Goal: Information Seeking & Learning: Learn about a topic

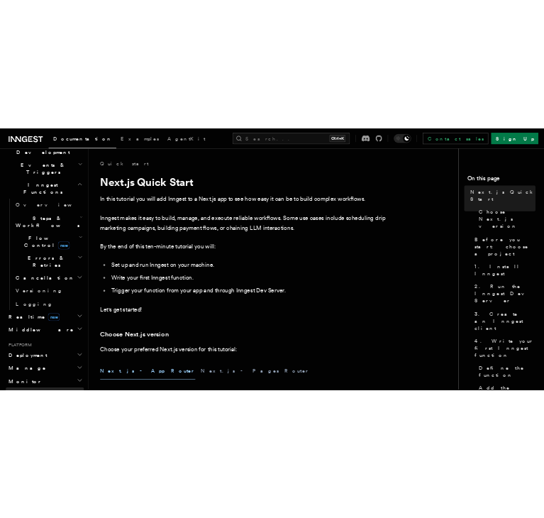
scroll to position [426, 0]
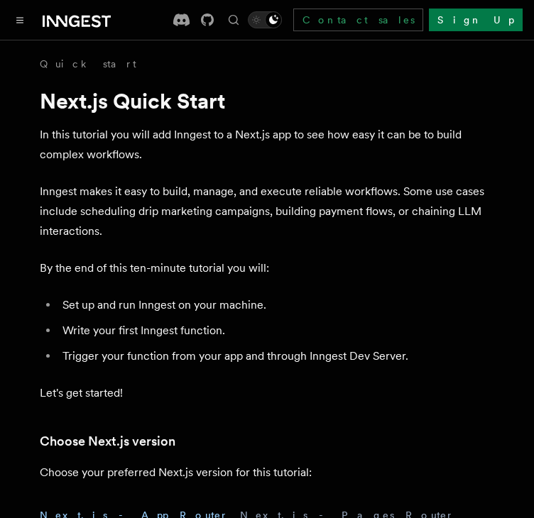
click at [185, 164] on p "In this tutorial you will add Inngest to a Next.js app to see how easy it can b…" at bounding box center [267, 145] width 454 height 40
click at [12, 10] on div at bounding box center [60, 20] width 99 height 20
click at [20, 21] on icon "Toggle navigation" at bounding box center [19, 20] width 7 height 6
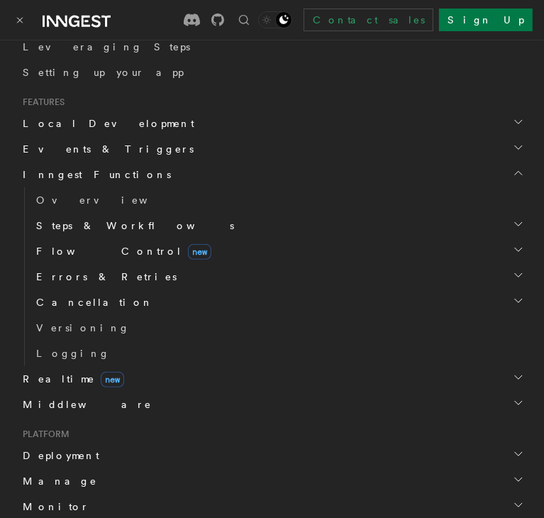
scroll to position [213, 0]
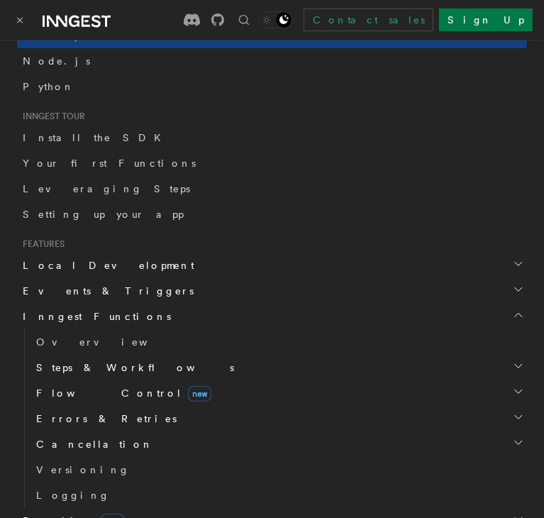
click at [515, 314] on icon "button" at bounding box center [518, 316] width 7 height 4
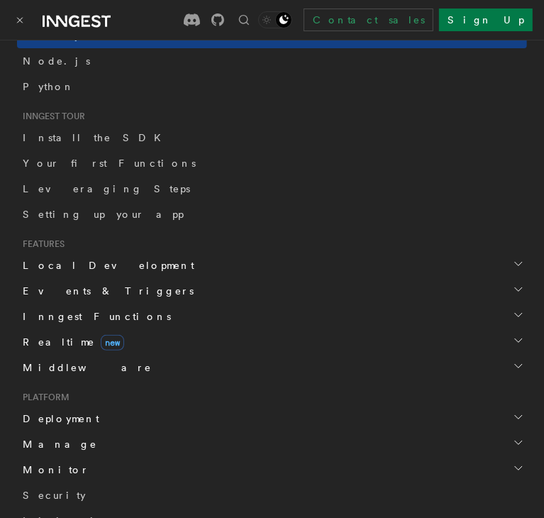
click at [515, 314] on icon "button" at bounding box center [518, 316] width 7 height 4
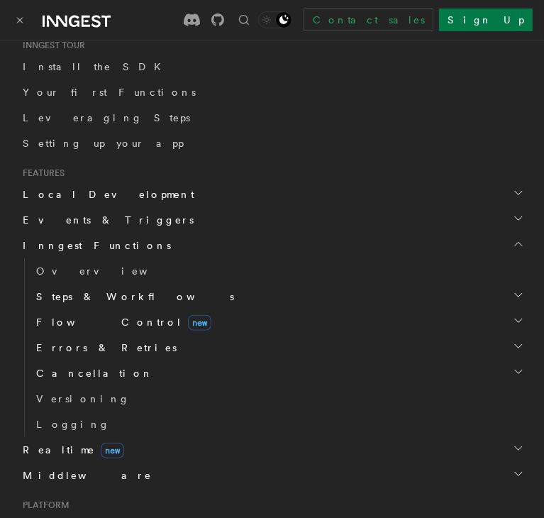
scroll to position [355, 0]
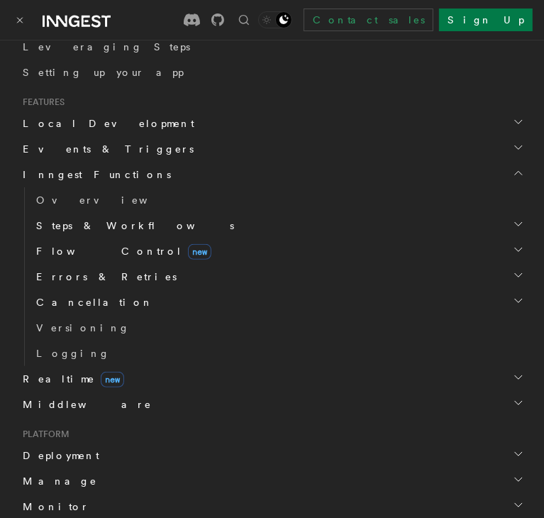
click at [67, 11] on link at bounding box center [77, 20] width 68 height 20
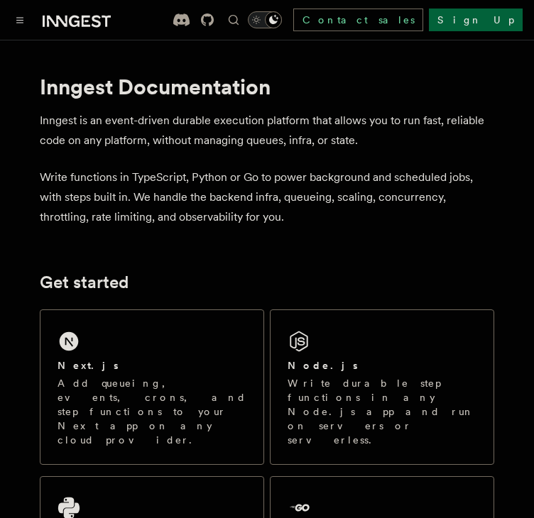
click at [21, 20] on icon "Toggle navigation" at bounding box center [20, 20] width 6 height 5
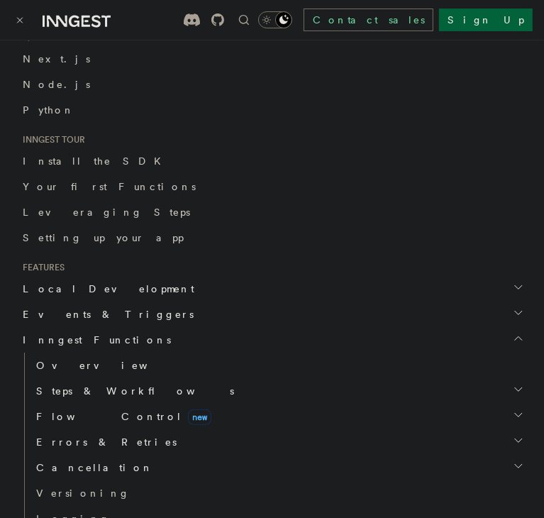
scroll to position [213, 0]
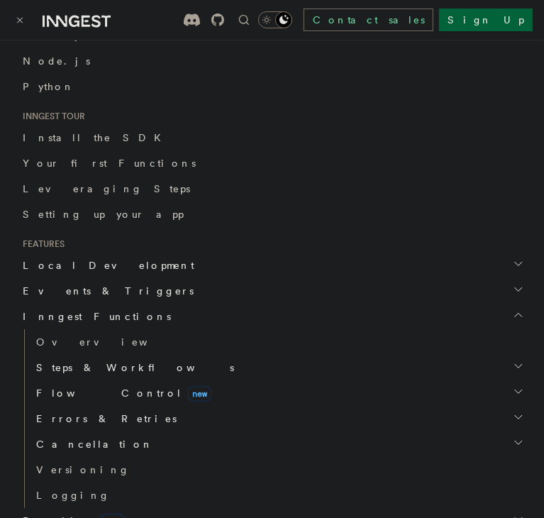
click at [513, 364] on icon "button" at bounding box center [518, 366] width 11 height 11
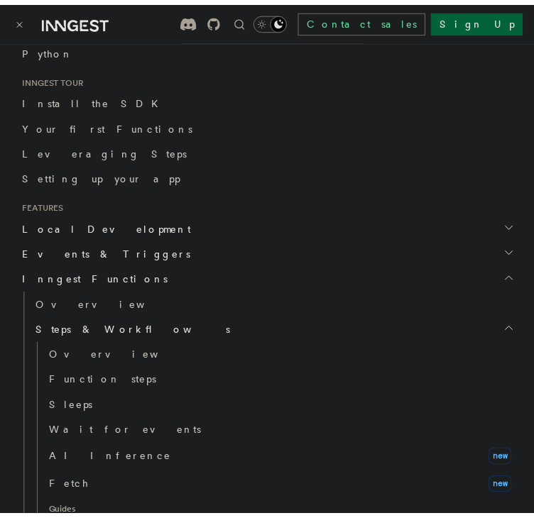
scroll to position [284, 0]
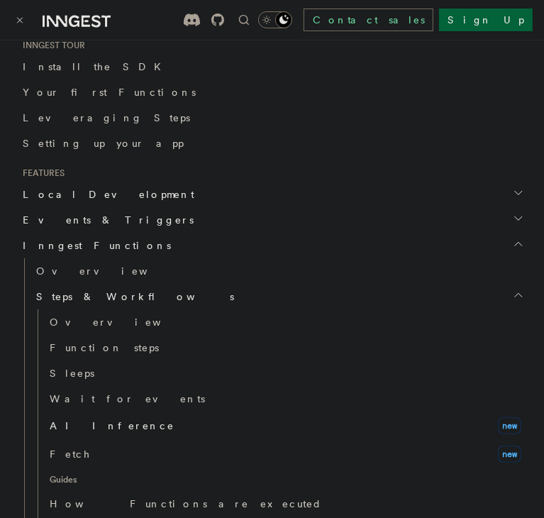
click at [145, 422] on link "AI Inference new" at bounding box center [285, 426] width 483 height 28
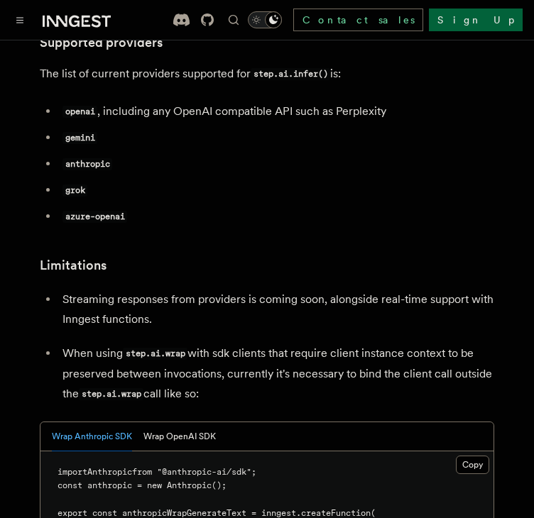
scroll to position [1512, 0]
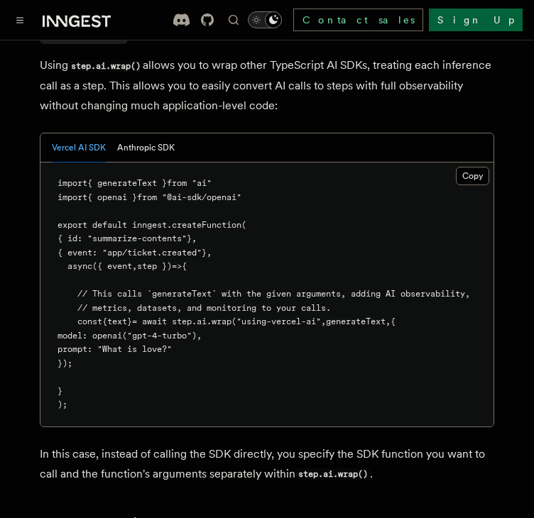
click at [241, 21] on icon "Find something..." at bounding box center [233, 20] width 14 height 14
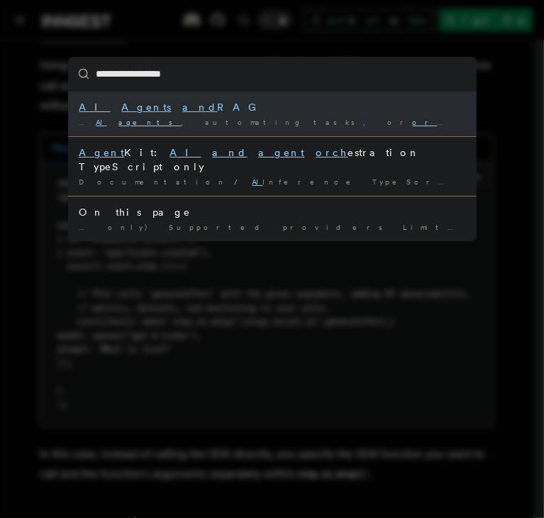
type input "**********"
click at [253, 106] on div "AI Agents and RAG" at bounding box center [272, 107] width 386 height 14
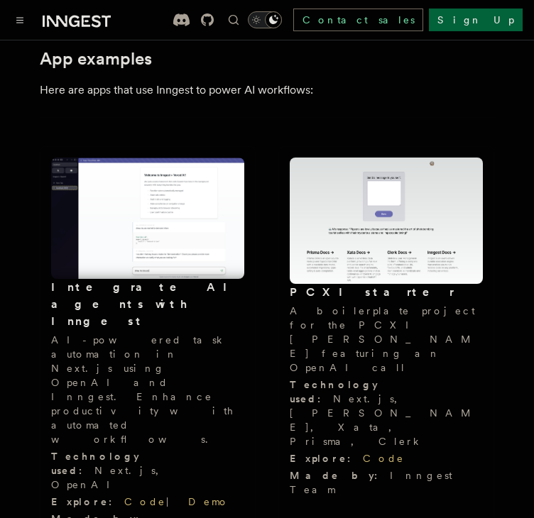
scroll to position [1475, 0]
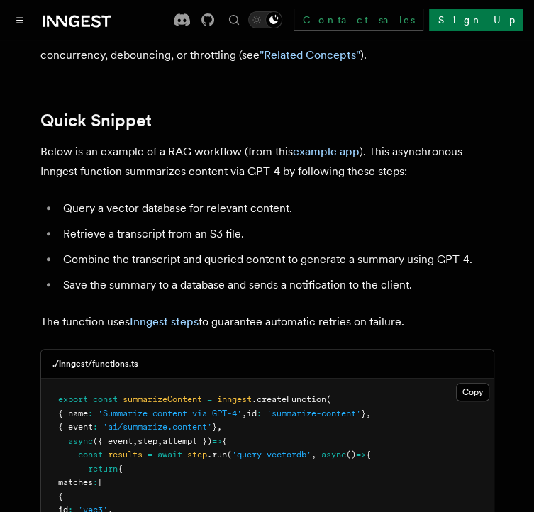
scroll to position [142, 0]
